Goal: Information Seeking & Learning: Learn about a topic

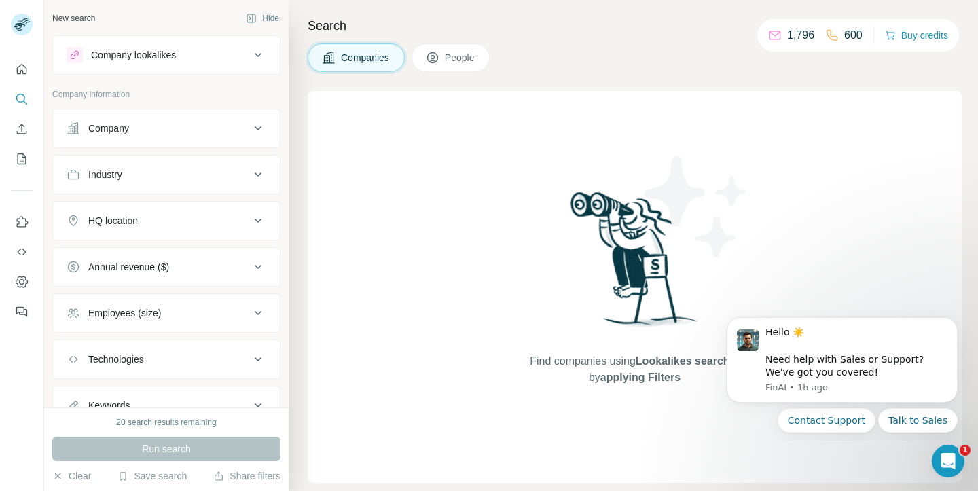
scroll to position [7, 0]
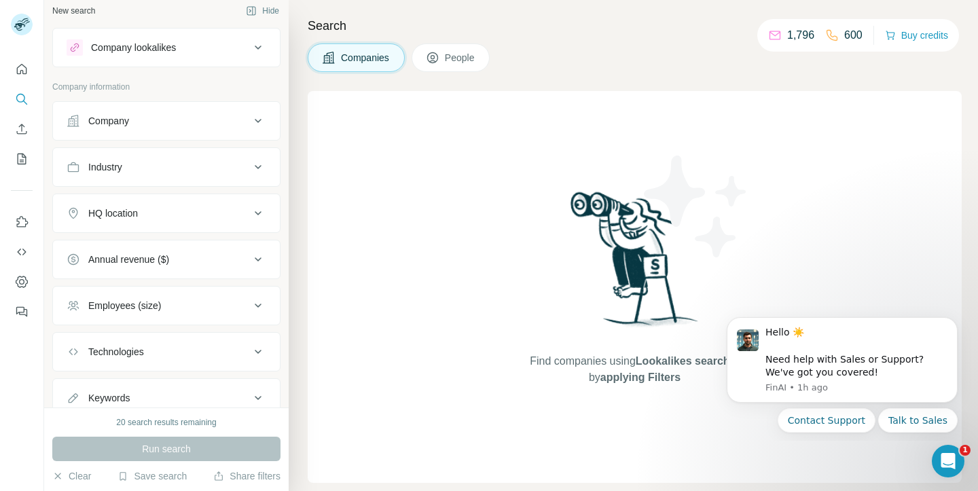
click at [166, 52] on div "Company lookalikes" at bounding box center [133, 48] width 85 height 14
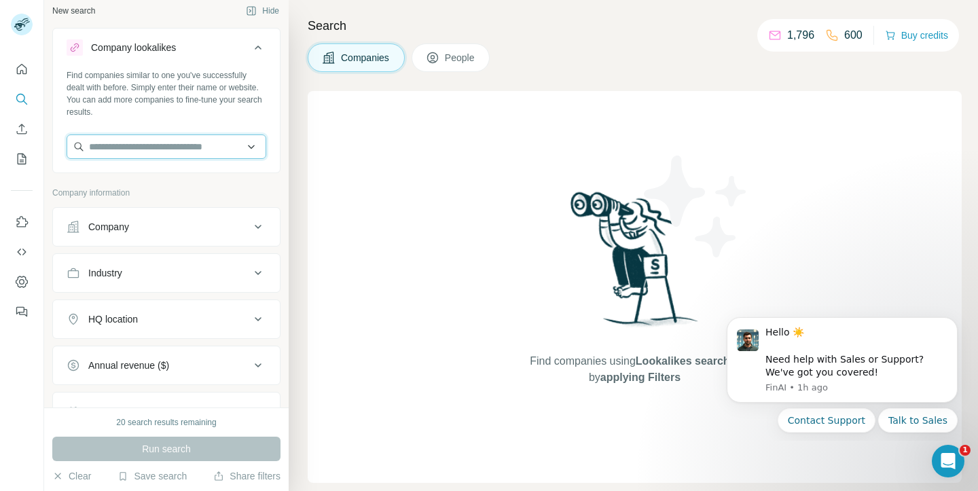
click at [164, 143] on input "text" at bounding box center [167, 147] width 200 height 24
type input "**********"
click at [141, 149] on input "**********" at bounding box center [167, 147] width 200 height 24
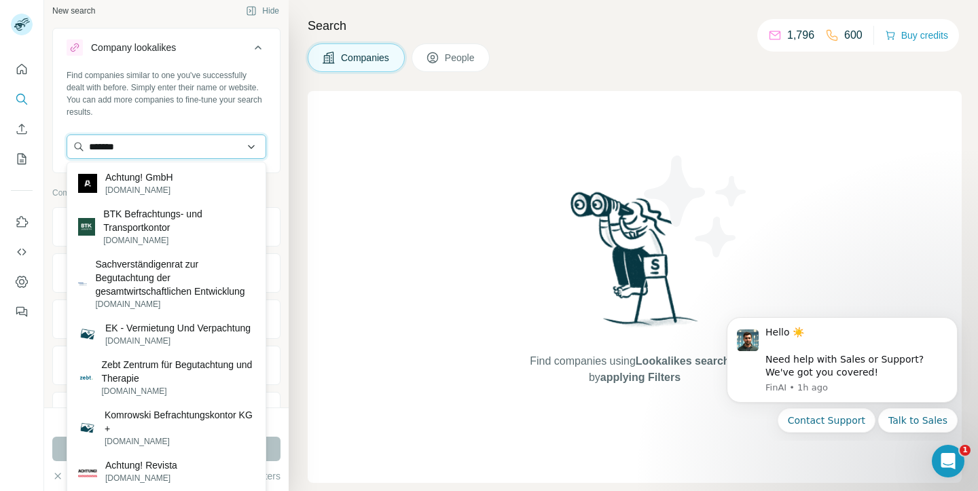
click at [175, 152] on input "*******" at bounding box center [167, 147] width 200 height 24
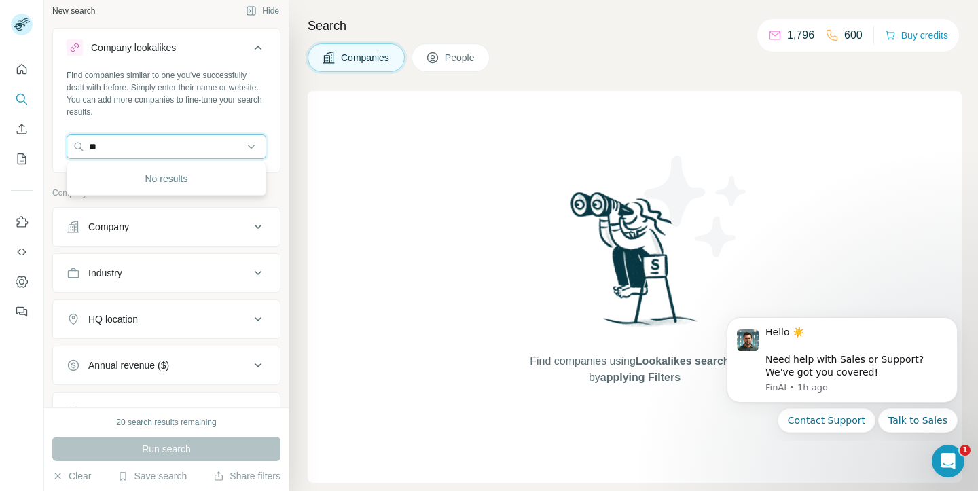
type input "*"
type input "*******"
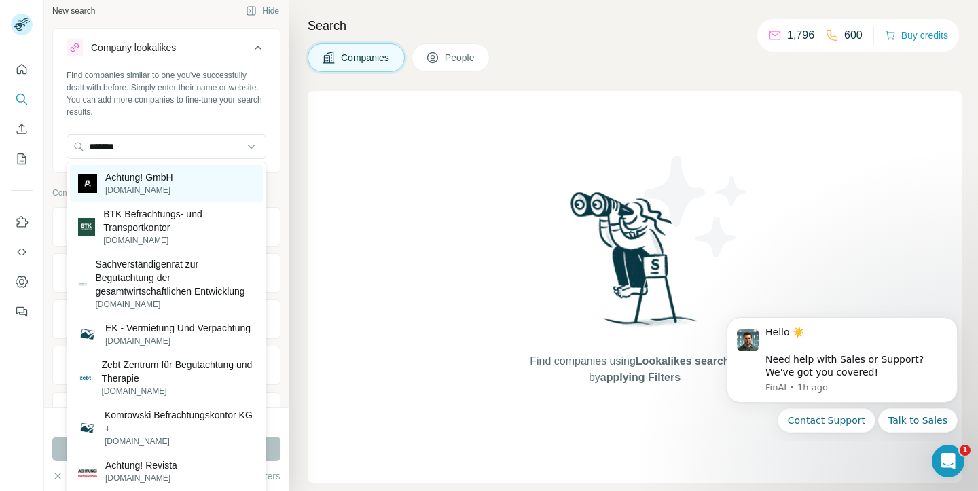
click at [173, 181] on p "Achtung! GmbH" at bounding box center [139, 178] width 68 height 14
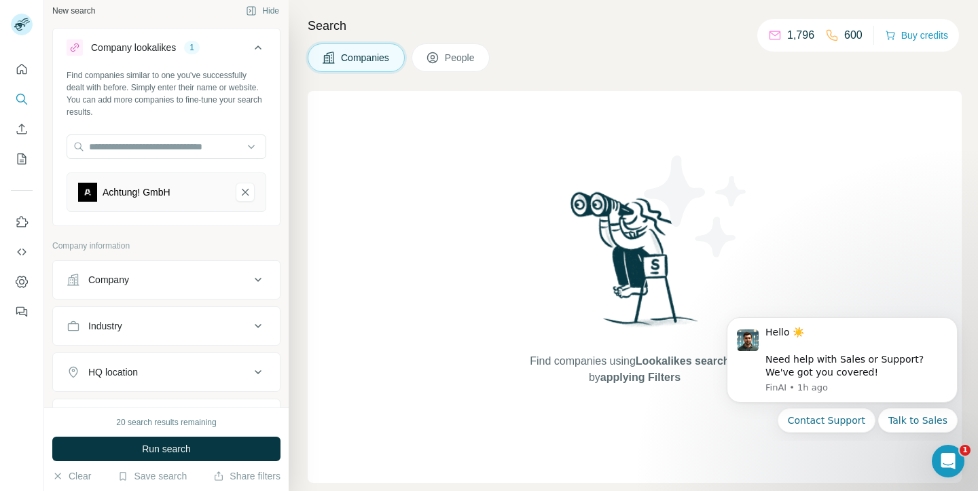
scroll to position [45, 0]
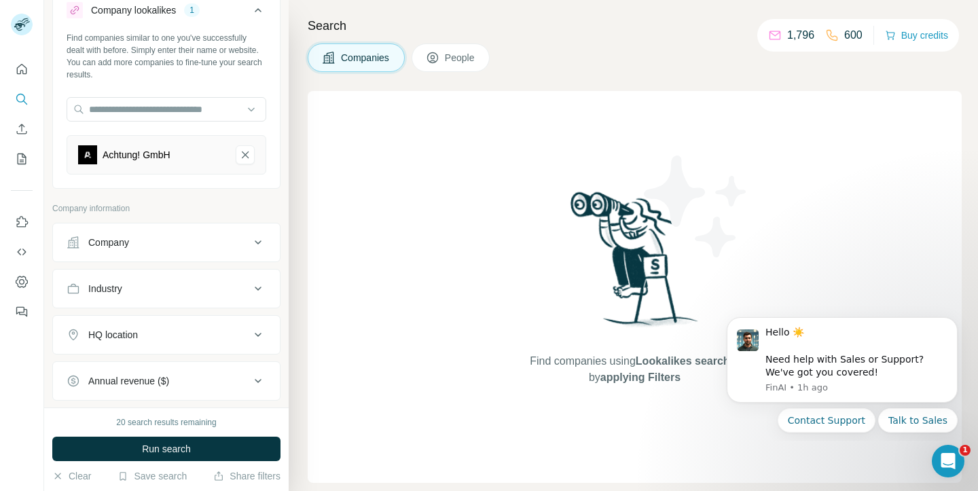
click at [171, 236] on div "Company" at bounding box center [158, 243] width 183 height 14
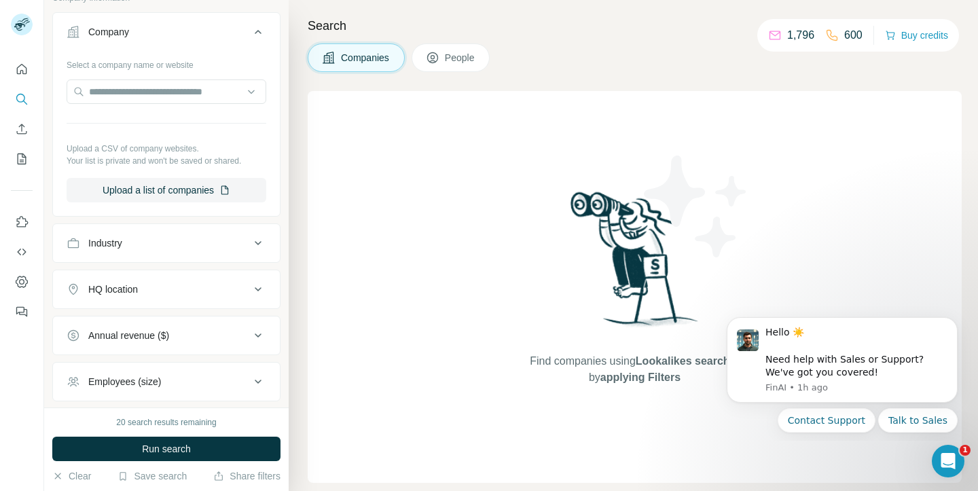
scroll to position [256, 0]
click at [165, 283] on div "HQ location" at bounding box center [158, 289] width 183 height 14
click at [148, 317] on input "text" at bounding box center [167, 322] width 200 height 24
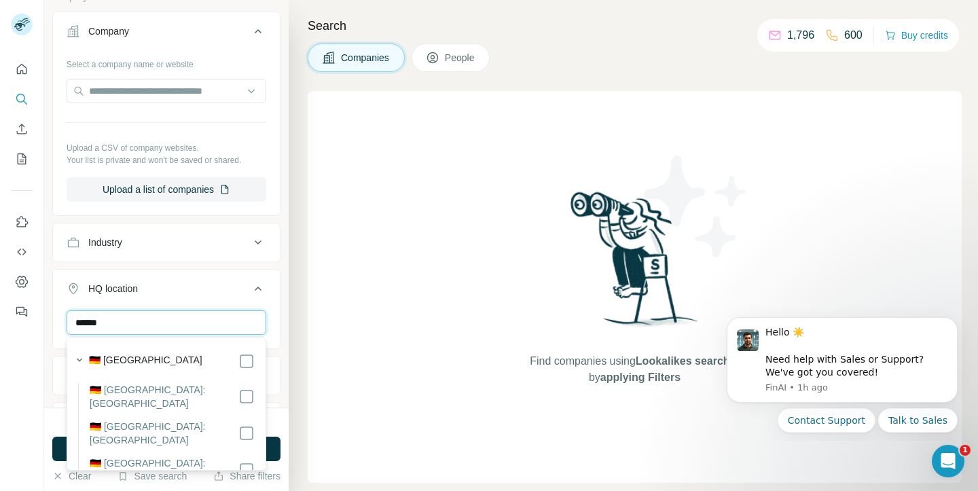
type input "******"
click at [158, 354] on div "🇩🇪 [GEOGRAPHIC_DATA]" at bounding box center [172, 361] width 166 height 16
click at [157, 359] on div "🇩🇪 [GEOGRAPHIC_DATA]" at bounding box center [172, 361] width 166 height 16
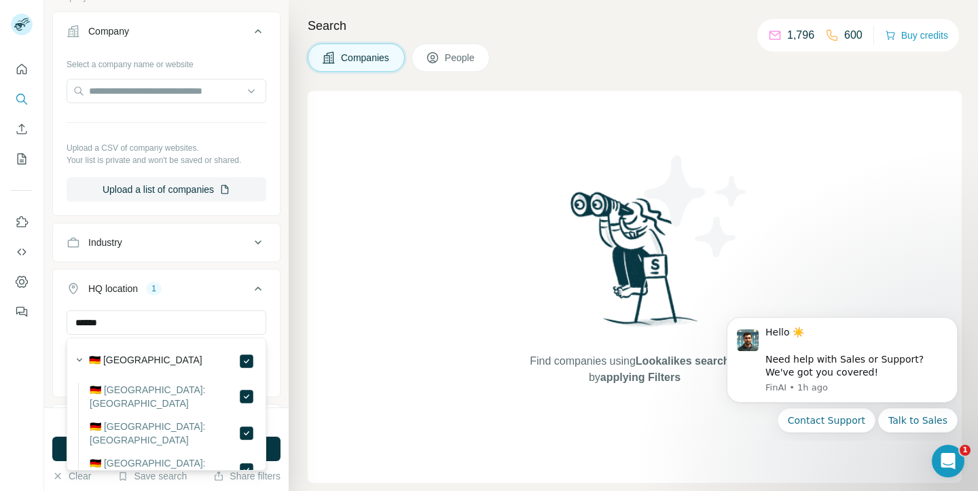
click at [304, 318] on div "Search Companies People Find companies using Lookalikes search or by applying F…" at bounding box center [634, 245] width 690 height 491
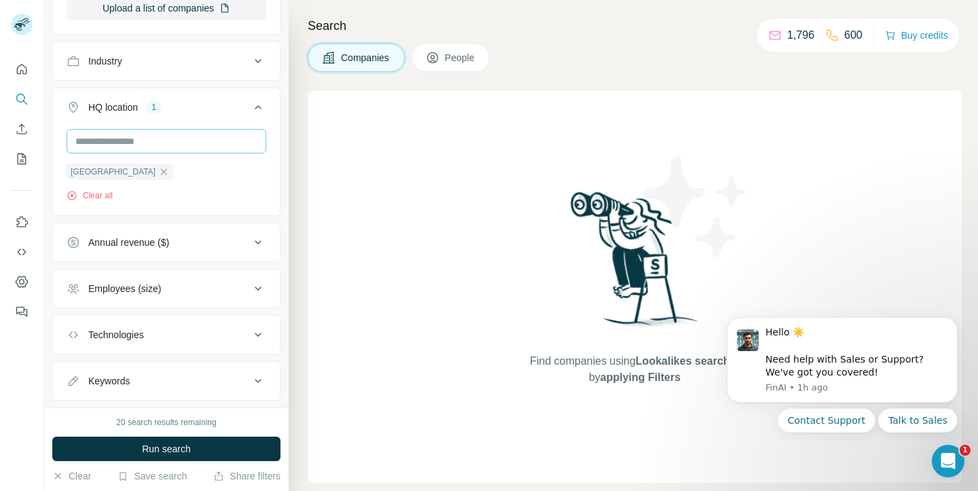
scroll to position [469, 0]
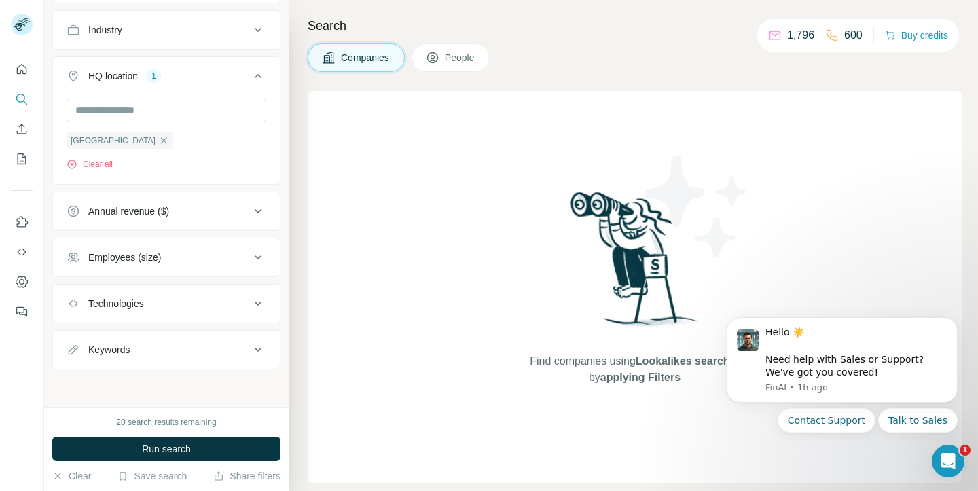
click at [171, 253] on div "Employees (size)" at bounding box center [158, 258] width 183 height 14
click at [75, 289] on icon at bounding box center [75, 287] width 16 height 16
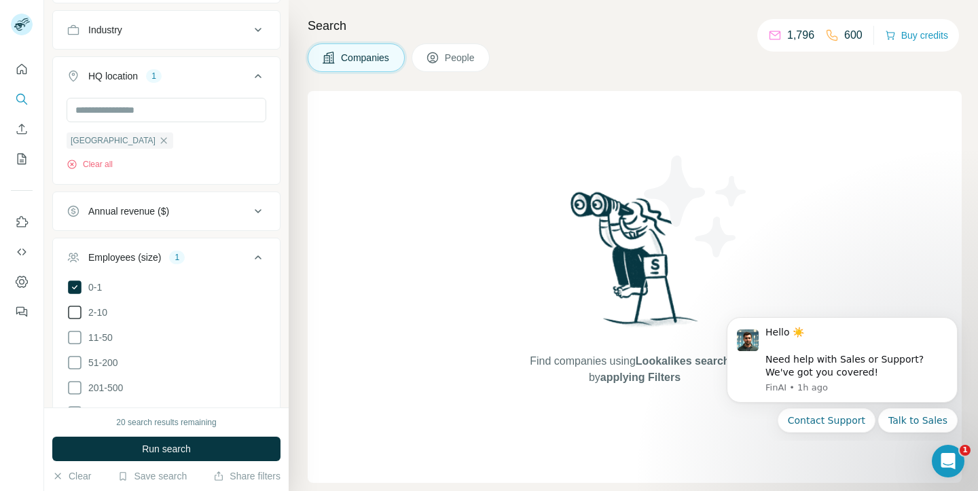
click at [75, 304] on icon at bounding box center [75, 312] width 16 height 16
click at [73, 347] on ul "0-1 2-10 11-50 [PHONE_NUMBER] 501-1K 1K-5K 5K-10K 10K-50K 50K-100K 100K-500K 50…" at bounding box center [167, 426] width 200 height 294
click at [73, 343] on icon at bounding box center [75, 338] width 14 height 14
click at [75, 374] on ul "0-1 2-10 11-50 [PHONE_NUMBER] 501-1K 1K-5K 5K-10K 10K-50K 50K-100K 100K-500K 50…" at bounding box center [167, 426] width 200 height 294
click at [75, 366] on icon at bounding box center [75, 363] width 16 height 16
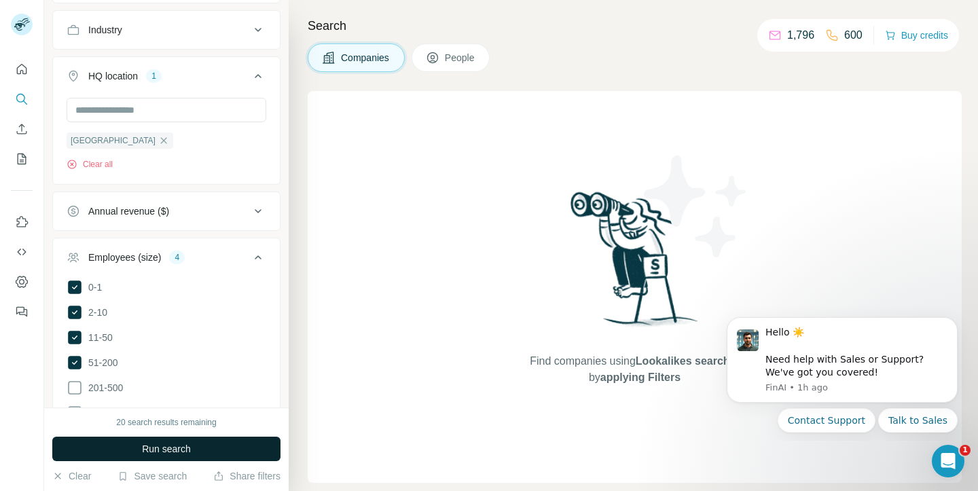
click at [183, 448] on span "Run search" at bounding box center [166, 449] width 49 height 14
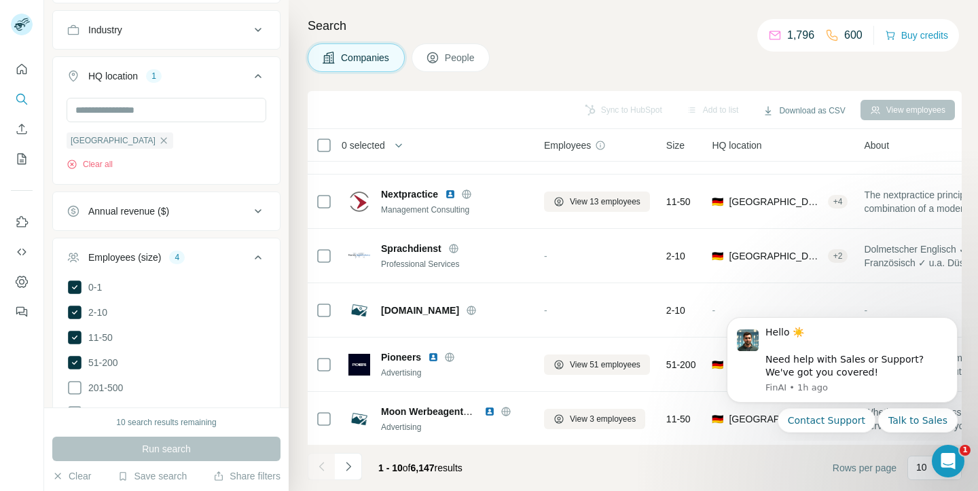
scroll to position [260, 0]
click at [947, 322] on button "Dismiss notification" at bounding box center [954, 322] width 18 height 18
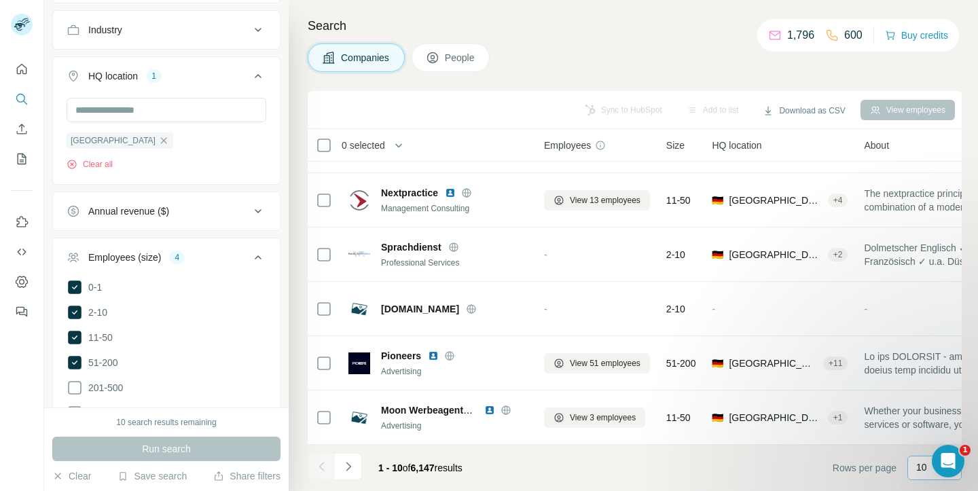
click at [912, 469] on div "10" at bounding box center [935, 468] width 54 height 24
click at [927, 415] on p "20" at bounding box center [924, 413] width 11 height 14
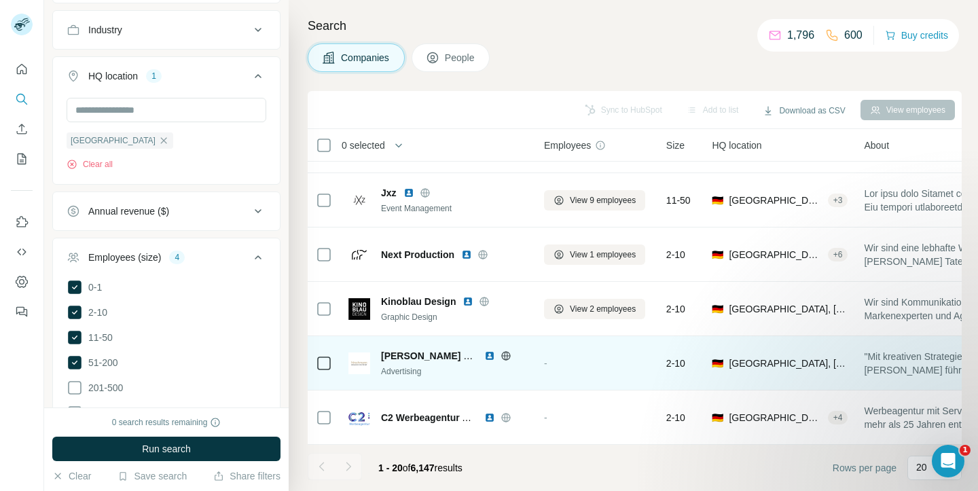
scroll to position [798, 0]
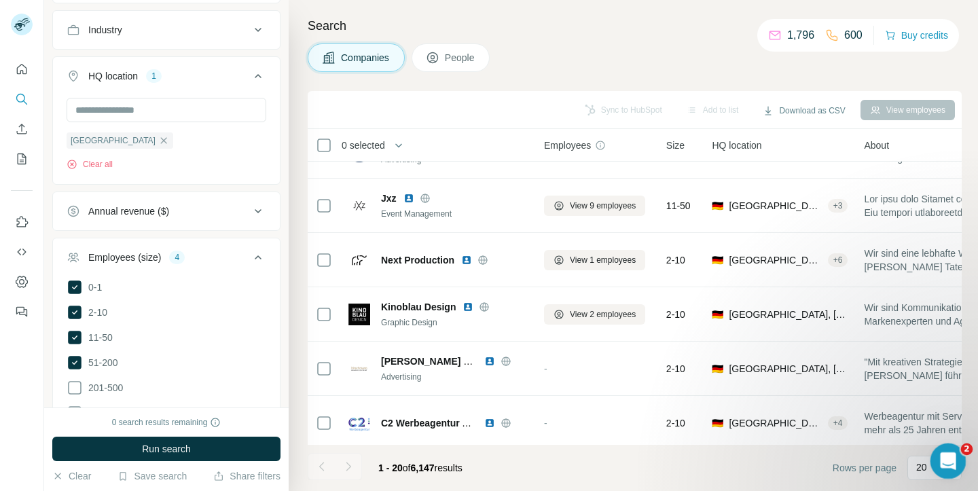
click at [944, 464] on icon "Open Intercom Messenger" at bounding box center [947, 459] width 22 height 22
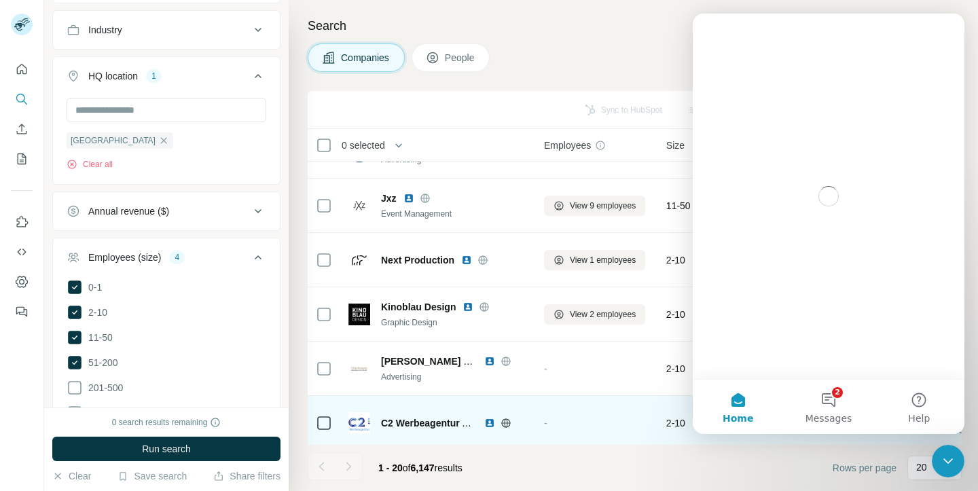
scroll to position [0, 0]
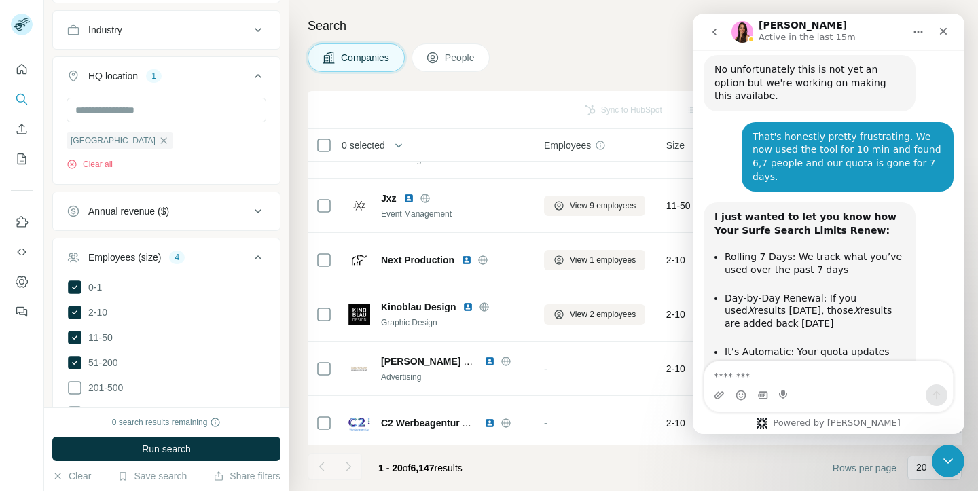
click at [761, 374] on textarea "Message…" at bounding box center [829, 372] width 249 height 23
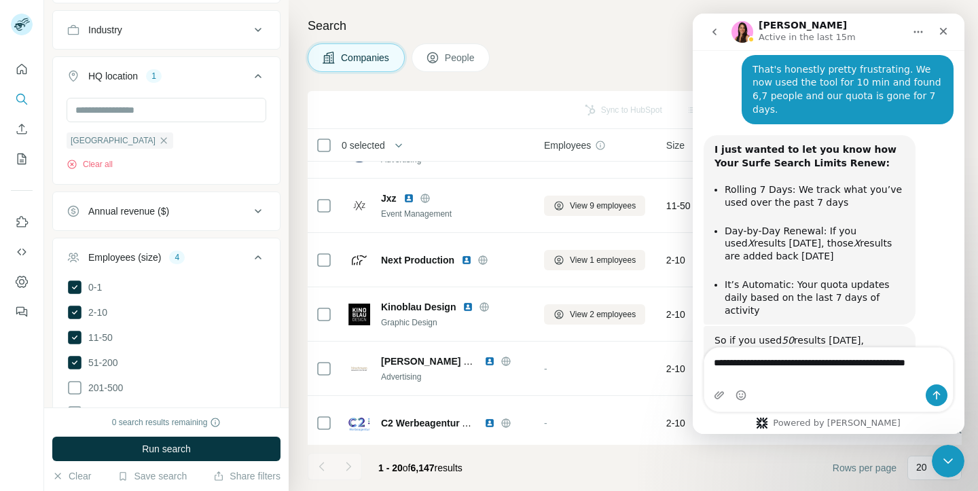
scroll to position [4154, 0]
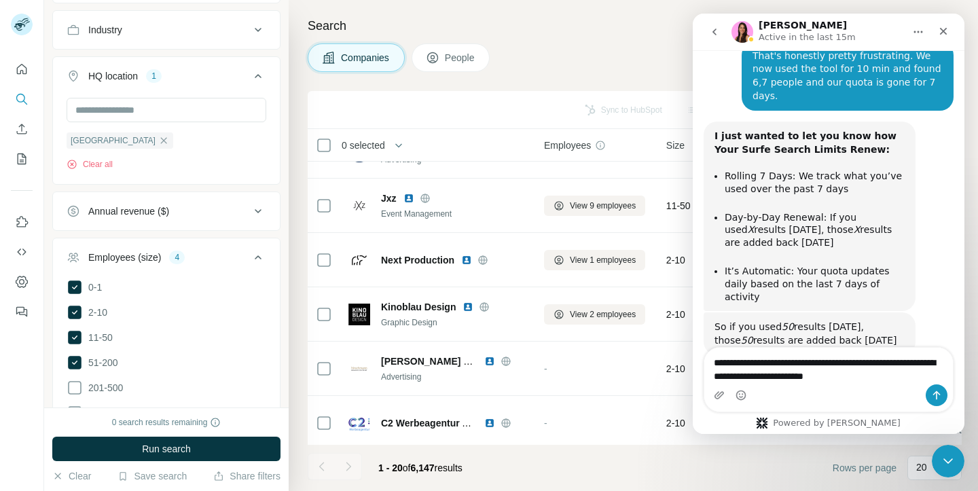
click at [856, 362] on textarea "**********" at bounding box center [829, 366] width 249 height 37
click at [887, 379] on textarea "**********" at bounding box center [829, 366] width 249 height 37
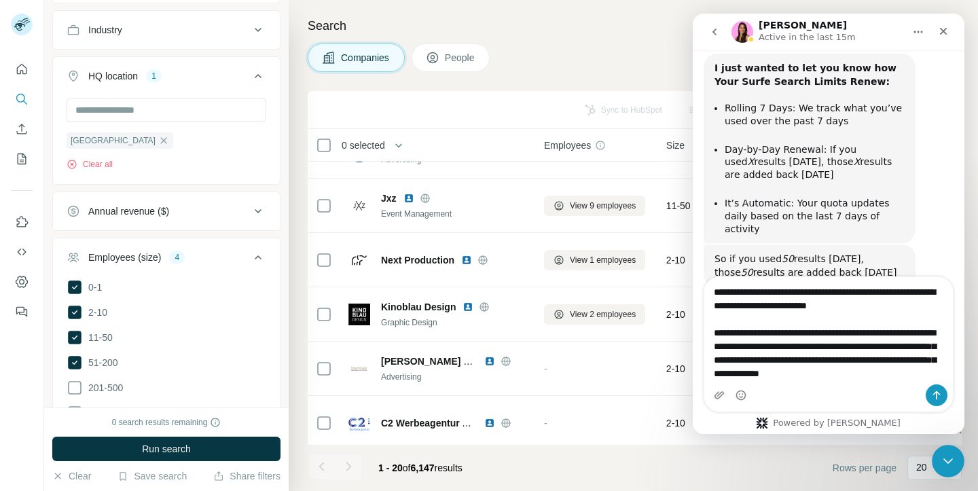
scroll to position [4225, 0]
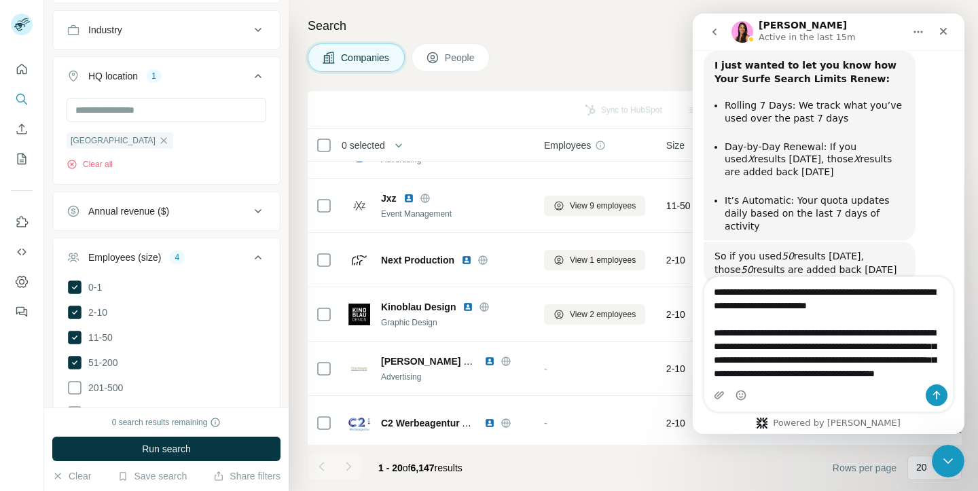
type textarea "**********"
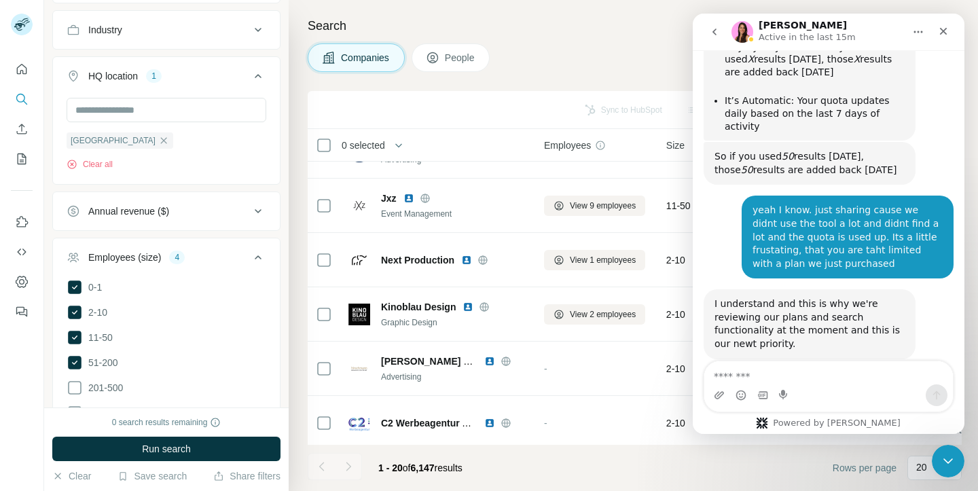
scroll to position [4326, 0]
click at [823, 24] on div "[PERSON_NAME] Active in the last 15m" at bounding box center [809, 32] width 100 height 24
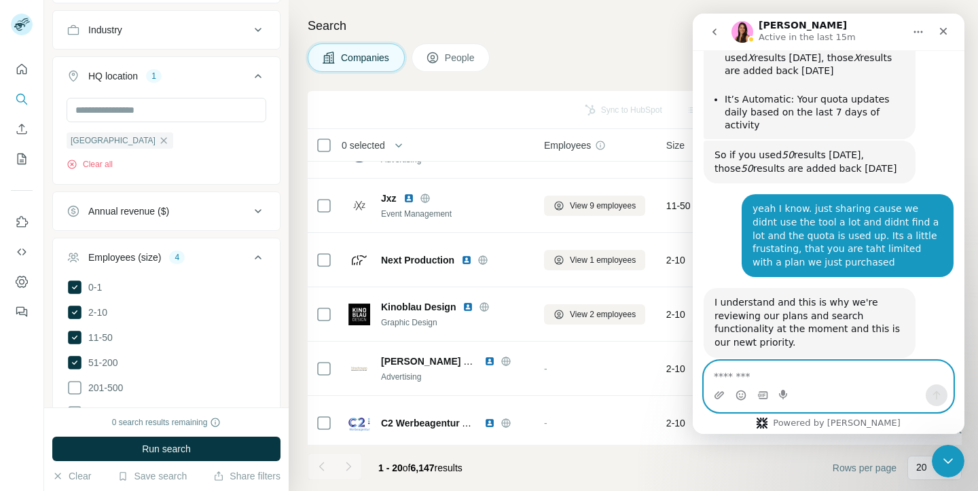
click at [851, 379] on textarea "Message…" at bounding box center [829, 372] width 249 height 23
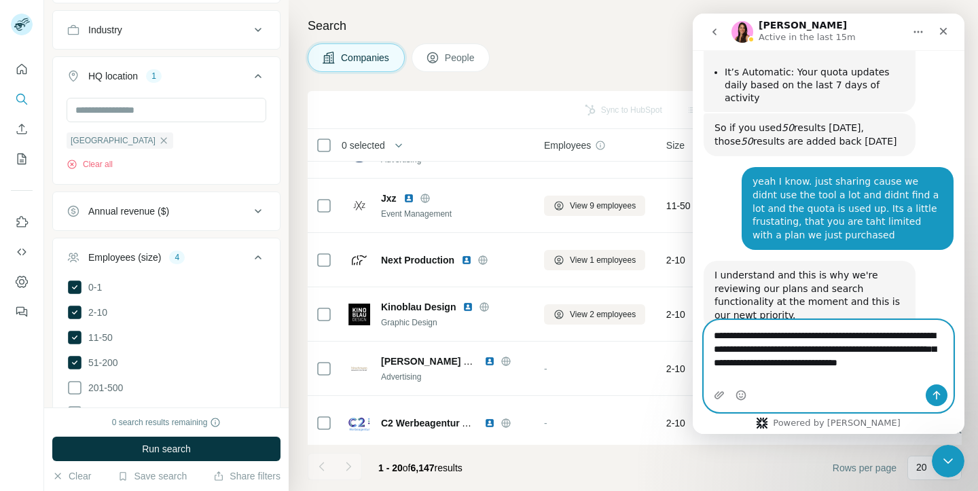
scroll to position [4367, 0]
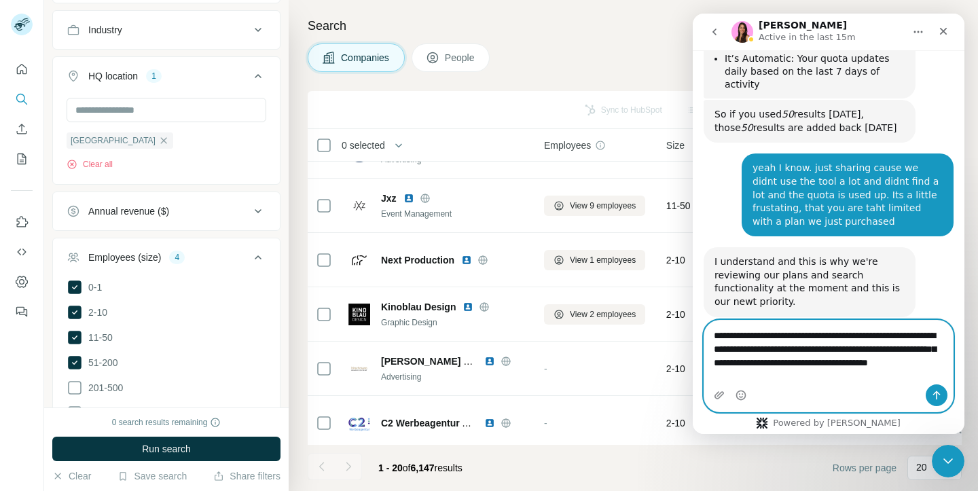
type textarea "**********"
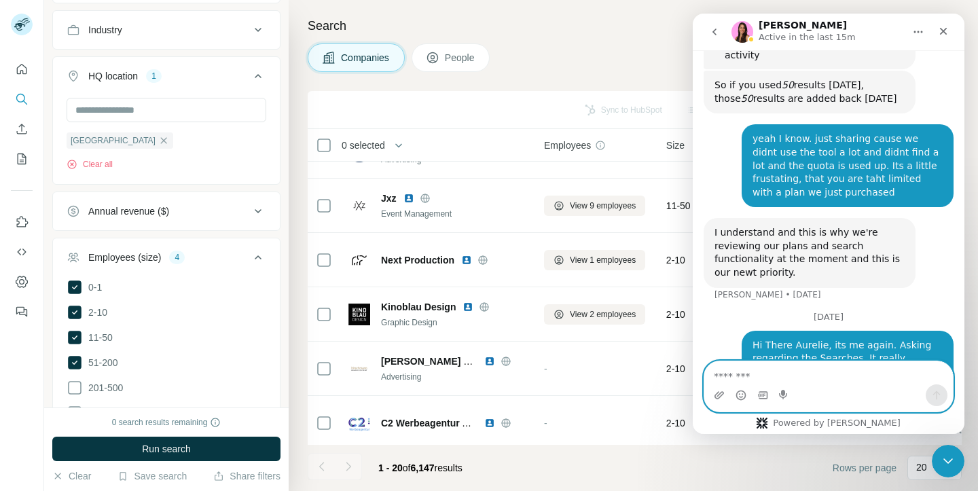
scroll to position [4397, 0]
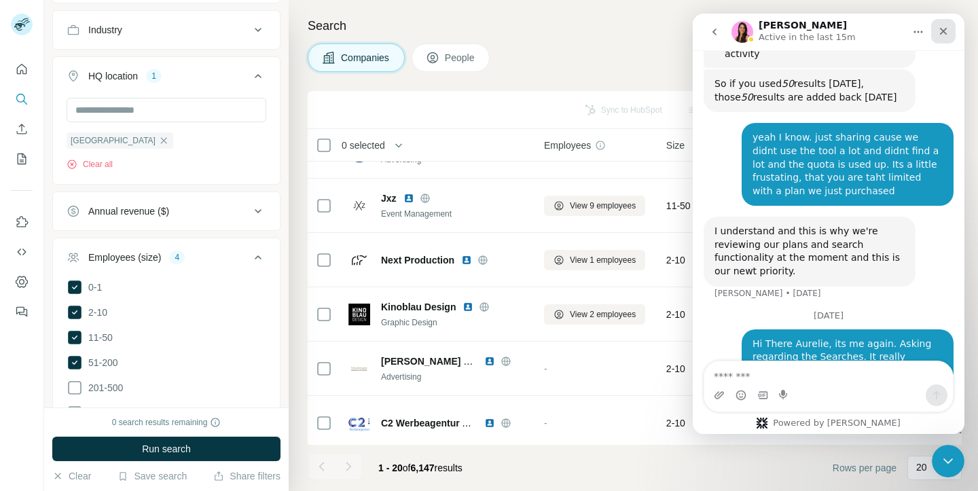
click at [950, 31] on div "Close" at bounding box center [943, 31] width 24 height 24
